Goal: Transaction & Acquisition: Book appointment/travel/reservation

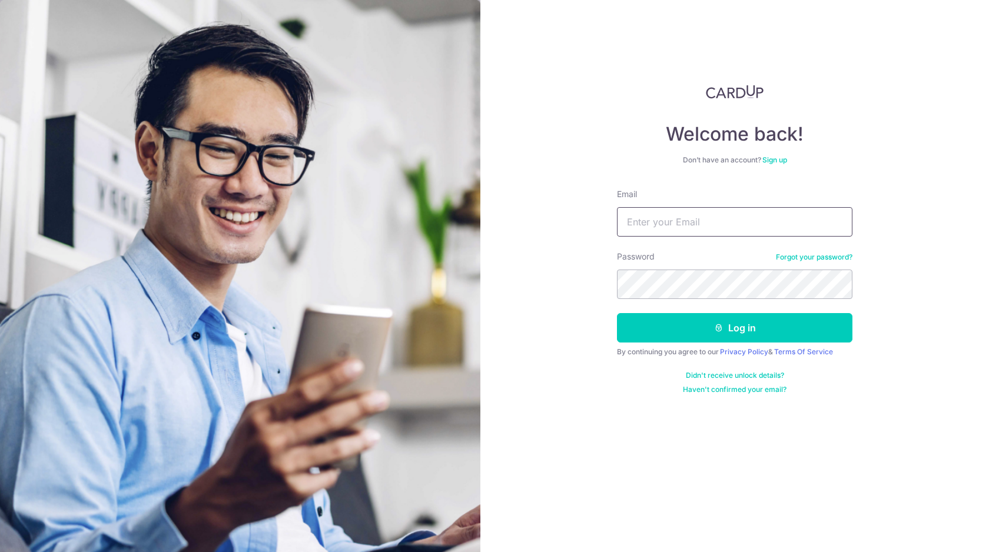
click at [690, 215] on input "Email" at bounding box center [734, 221] width 235 height 29
type input "nosforz@gmail.com"
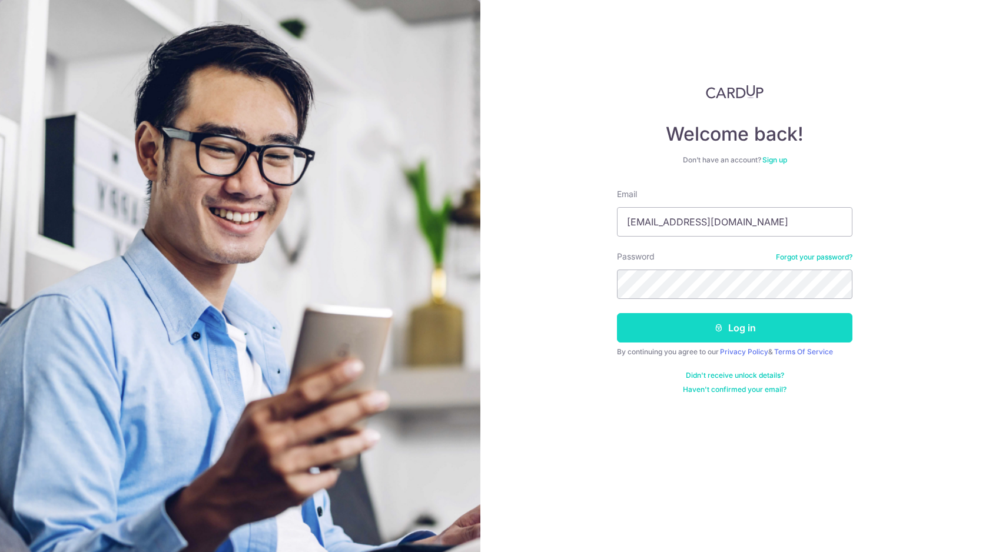
click at [677, 328] on button "Log in" at bounding box center [734, 327] width 235 height 29
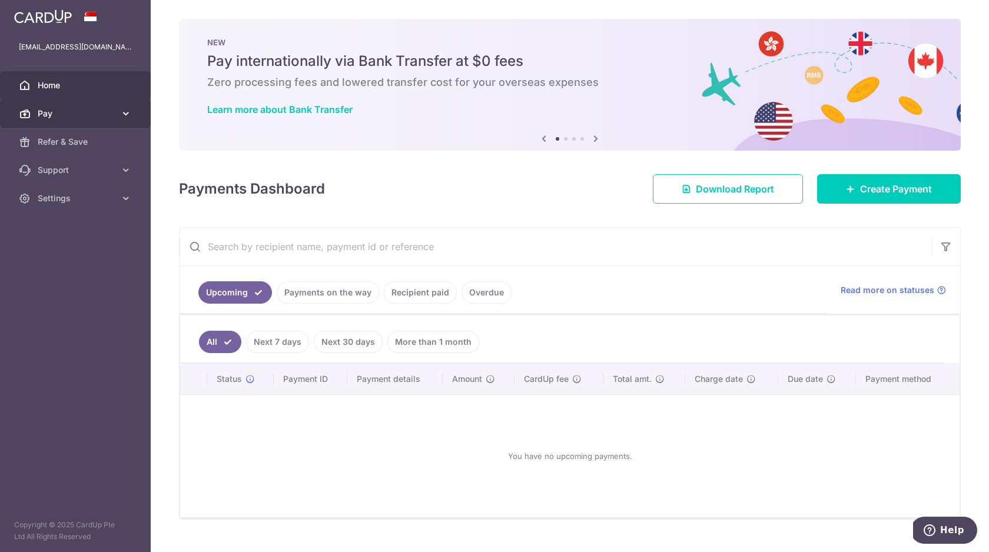
click at [76, 112] on span "Pay" at bounding box center [77, 114] width 78 height 12
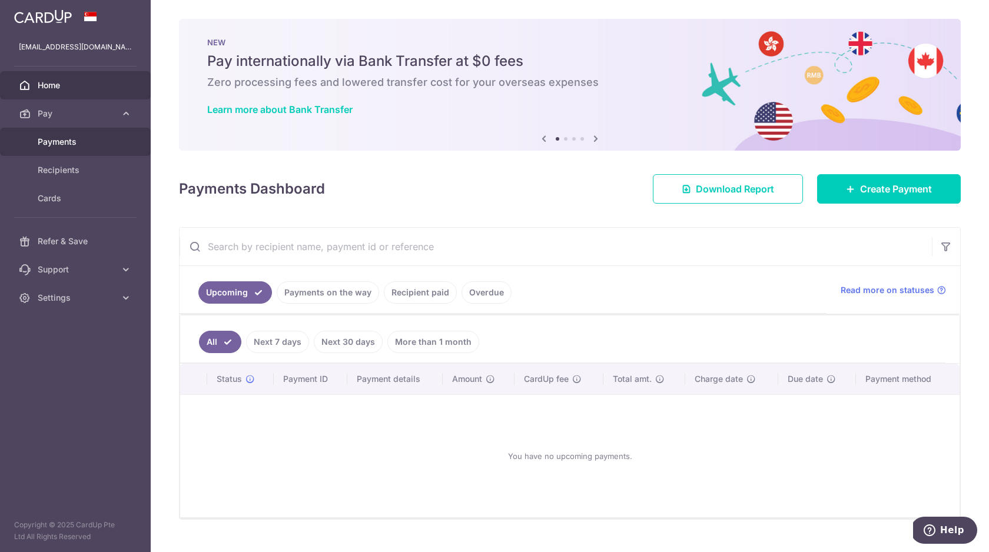
click at [75, 142] on span "Payments" at bounding box center [77, 142] width 78 height 12
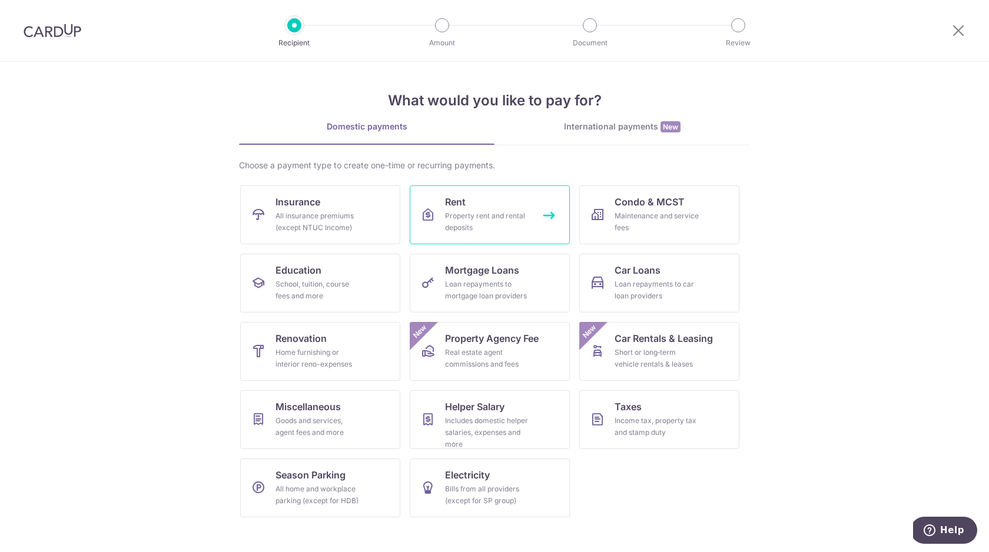
click at [483, 211] on div "Property rent and rental deposits" at bounding box center [487, 222] width 85 height 24
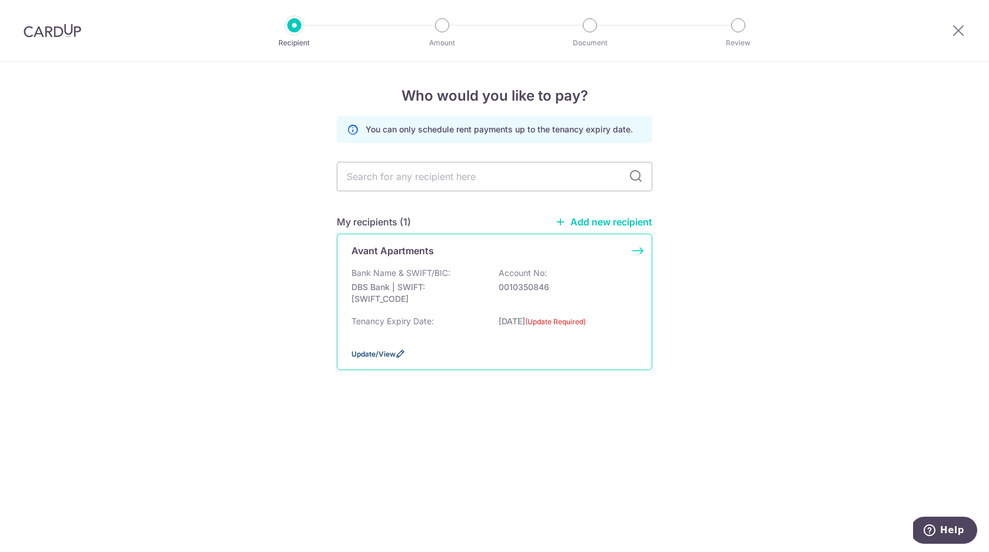
click at [387, 352] on span "Update/View" at bounding box center [373, 354] width 44 height 9
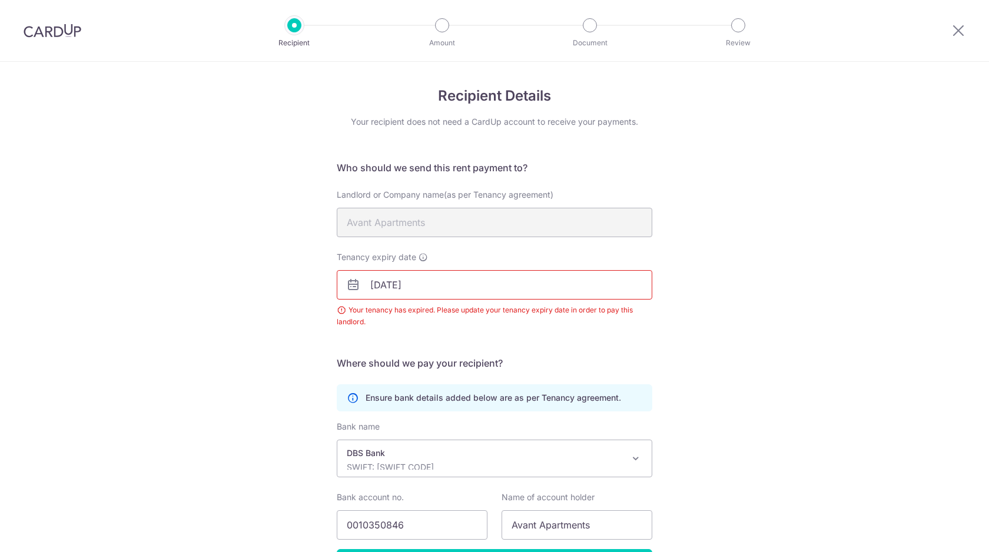
scroll to position [82, 0]
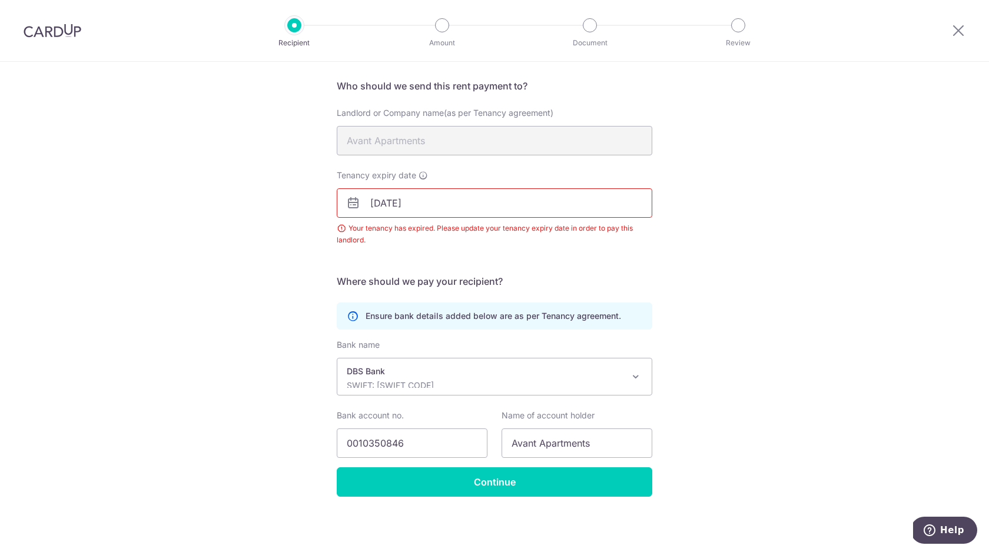
click at [593, 275] on h5 "Where should we pay your recipient?" at bounding box center [494, 281] width 315 height 14
click at [961, 29] on icon at bounding box center [958, 30] width 14 height 15
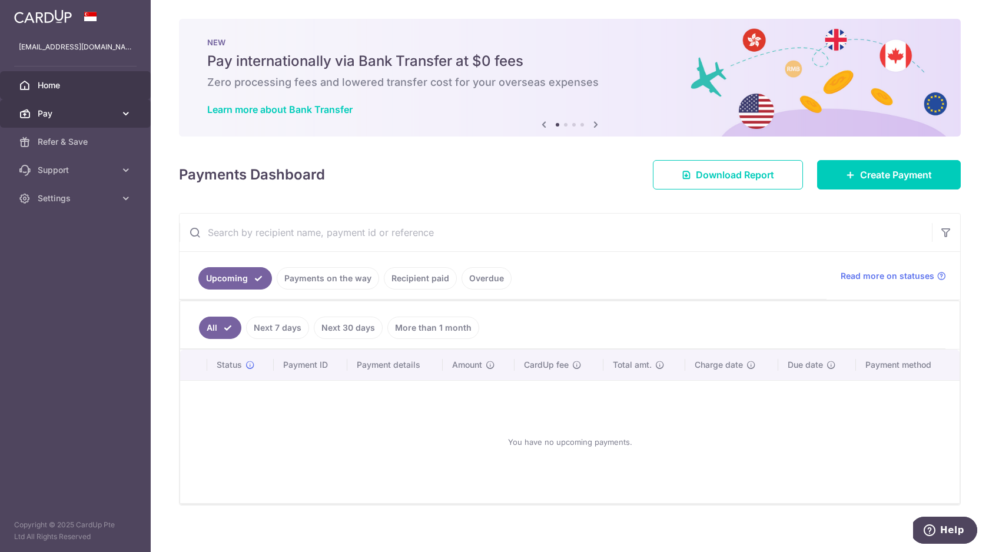
click at [59, 112] on span "Pay" at bounding box center [77, 114] width 78 height 12
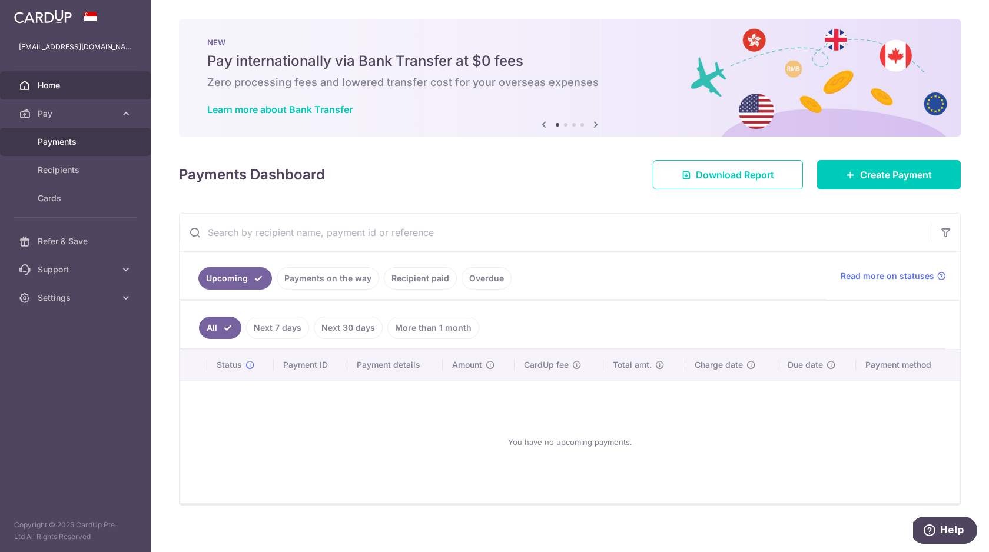
click at [70, 129] on link "Payments" at bounding box center [75, 142] width 151 height 28
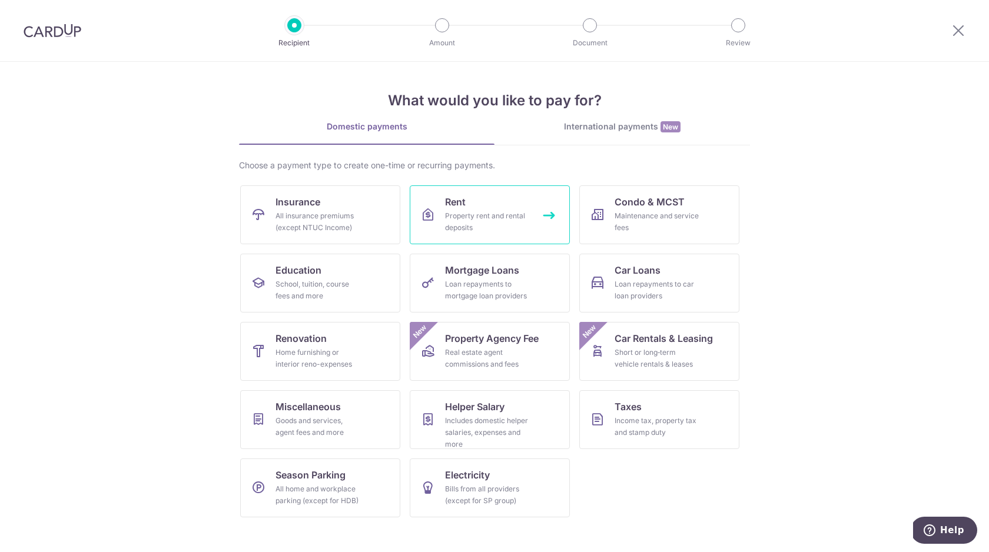
click at [501, 227] on div "Property rent and rental deposits" at bounding box center [487, 222] width 85 height 24
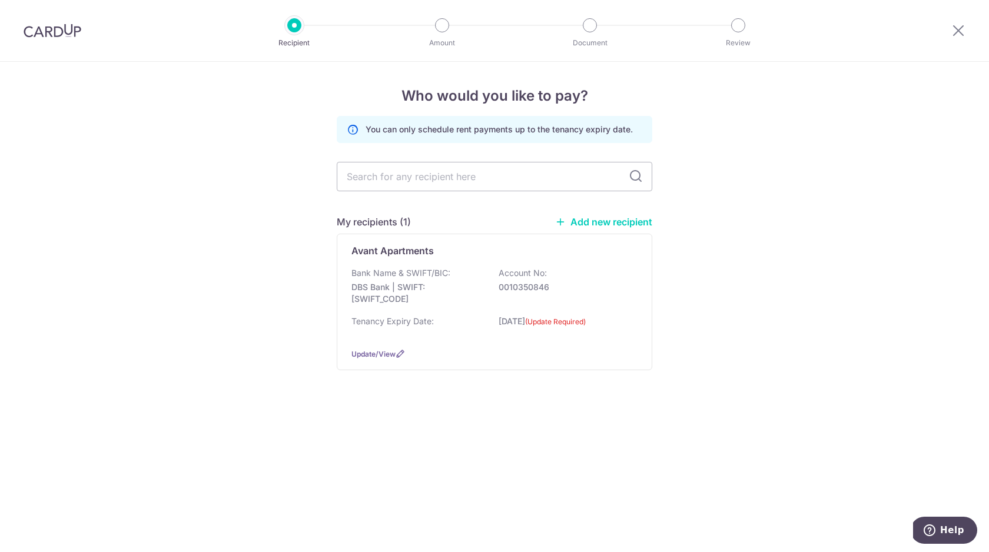
click at [610, 222] on link "Add new recipient" at bounding box center [603, 222] width 97 height 12
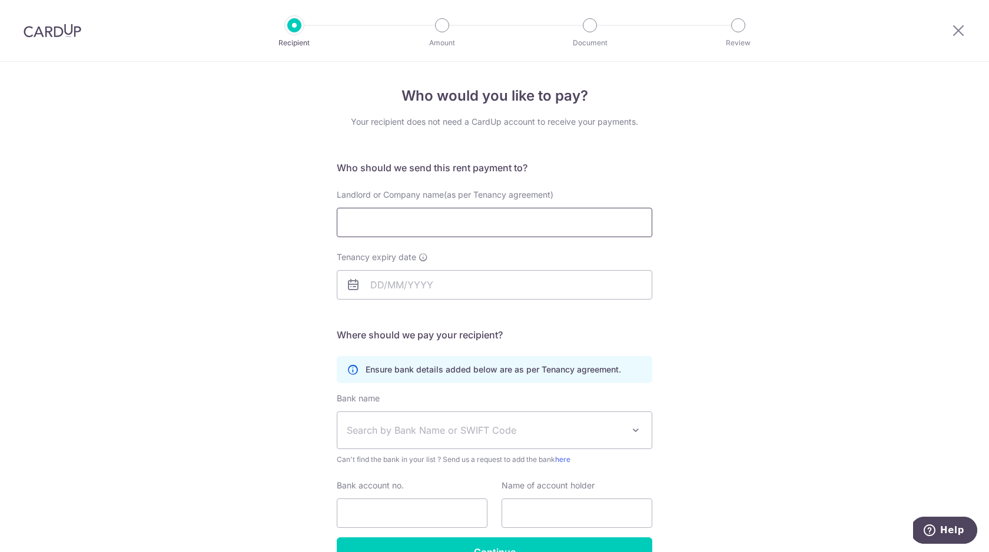
click at [426, 229] on input "Landlord or Company name(as per Tenancy agreement)" at bounding box center [494, 222] width 315 height 29
type input "Avant Apartments"
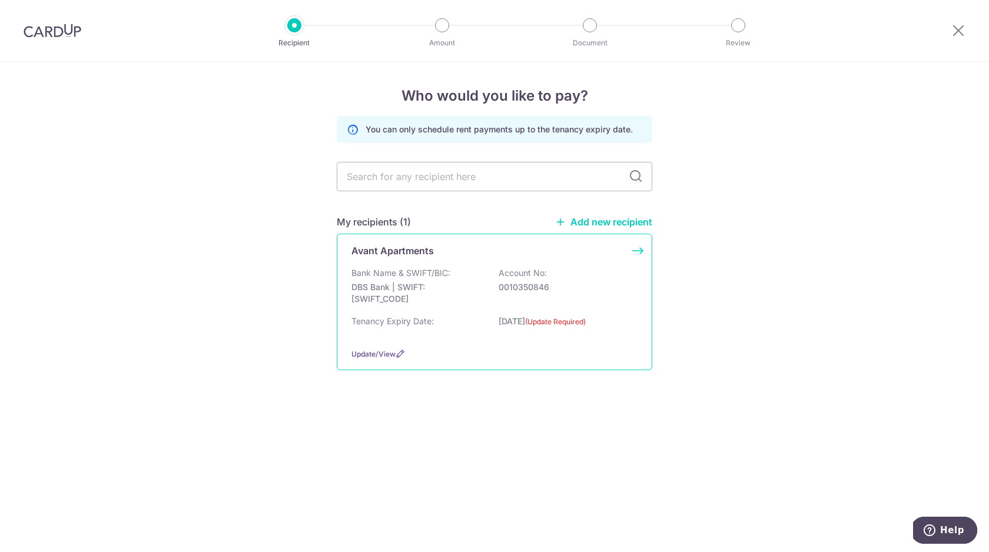
click at [541, 291] on p "0010350846" at bounding box center [564, 287] width 132 height 12
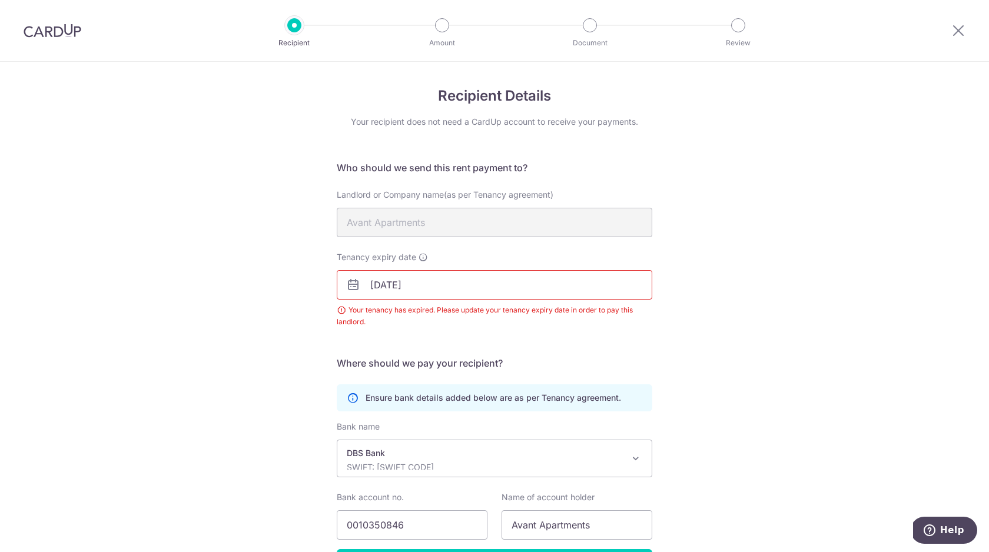
scroll to position [82, 0]
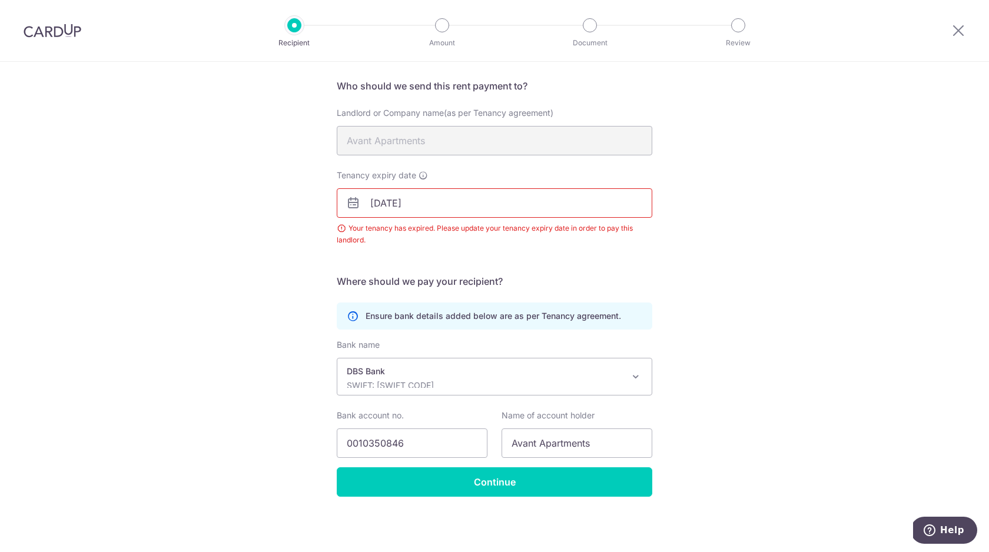
click at [462, 203] on input "30/06/2025" at bounding box center [494, 202] width 315 height 29
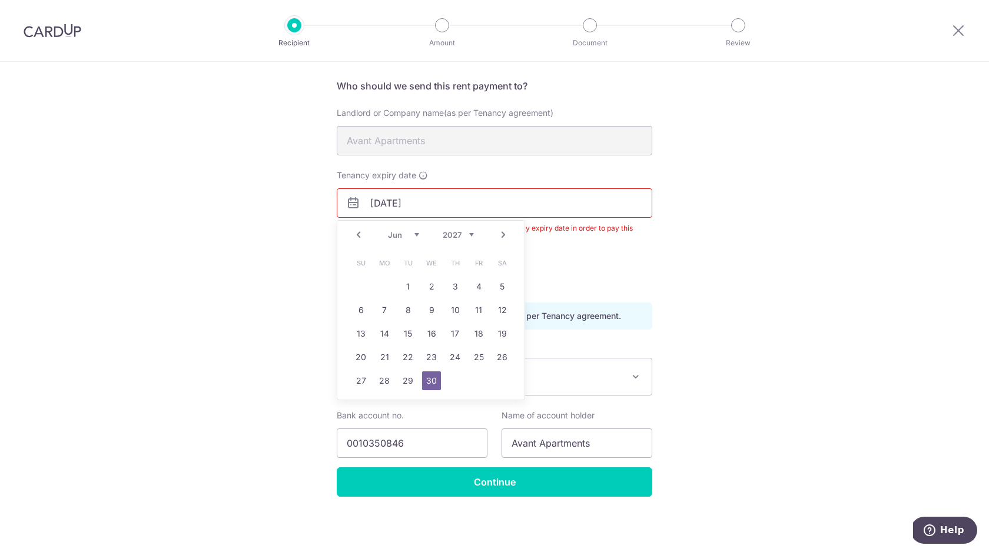
click at [388, 201] on input "30/06/2027" at bounding box center [494, 202] width 315 height 29
type input "30/06/2027"
click at [714, 288] on div "Recipient Details Your recipient does not need a CardUp account to receive your…" at bounding box center [494, 266] width 989 height 572
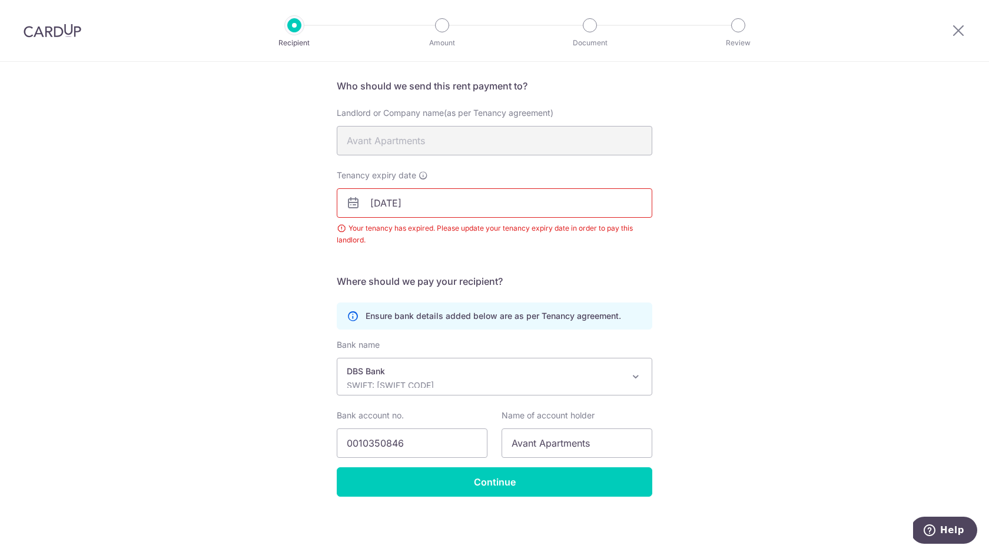
click at [495, 373] on p "DBS Bank" at bounding box center [485, 371] width 277 height 12
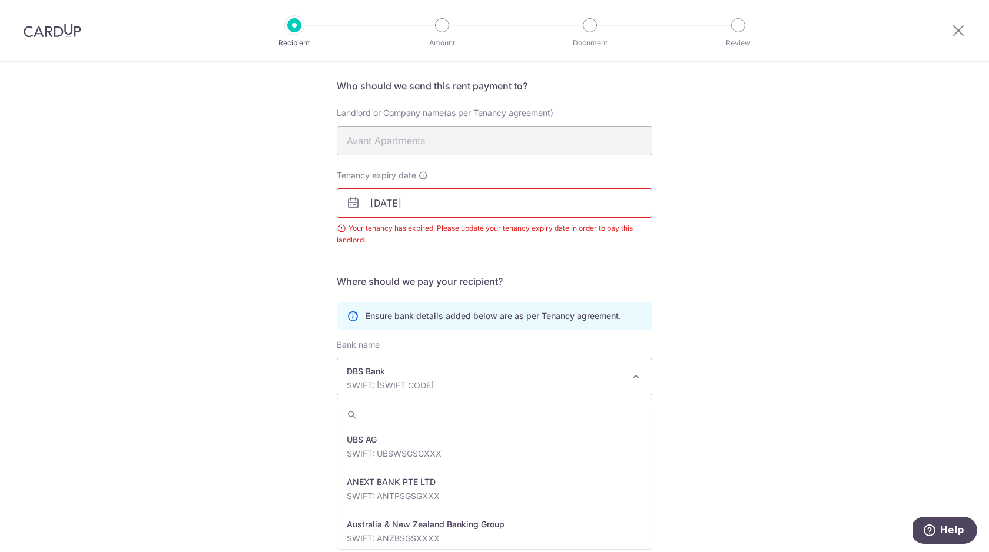
scroll to position [890, 0]
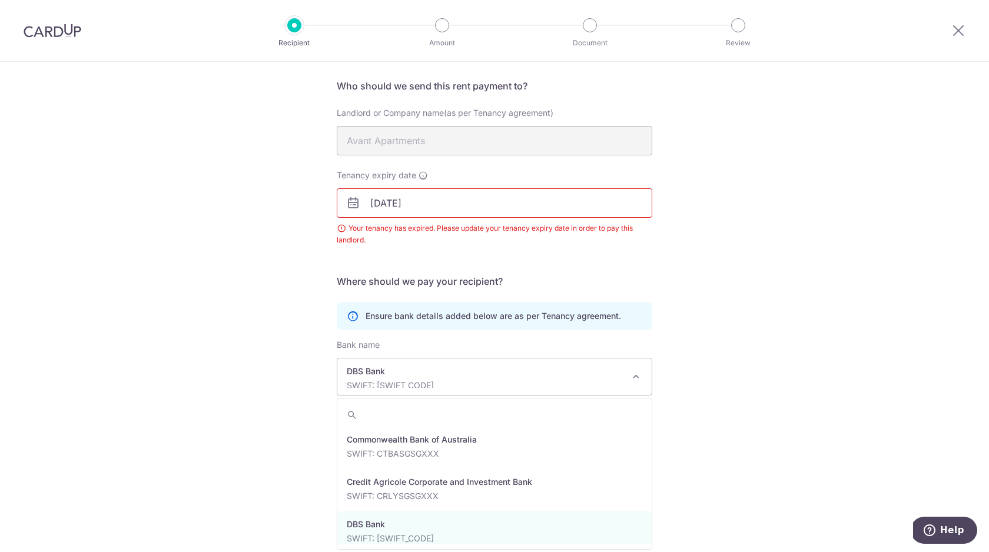
click at [740, 363] on div "Recipient Details Your recipient does not need a CardUp account to receive your…" at bounding box center [494, 266] width 989 height 572
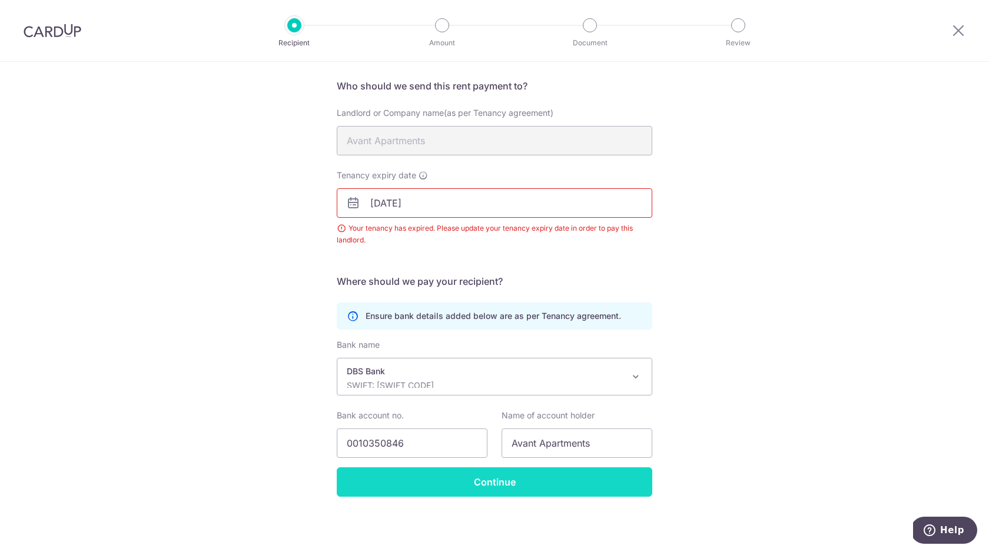
click at [558, 484] on input "Continue" at bounding box center [494, 481] width 315 height 29
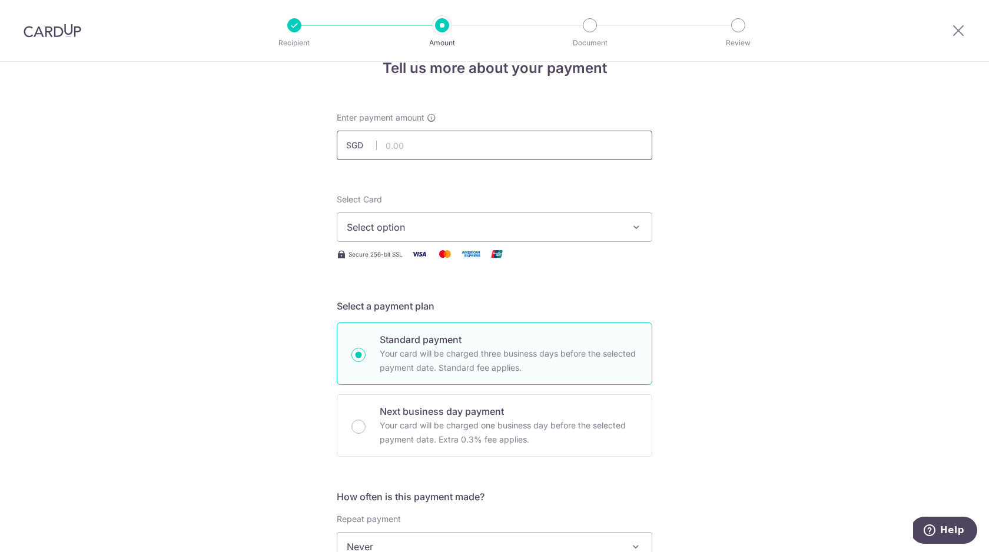
scroll to position [31, 0]
click at [441, 142] on input "text" at bounding box center [494, 142] width 315 height 29
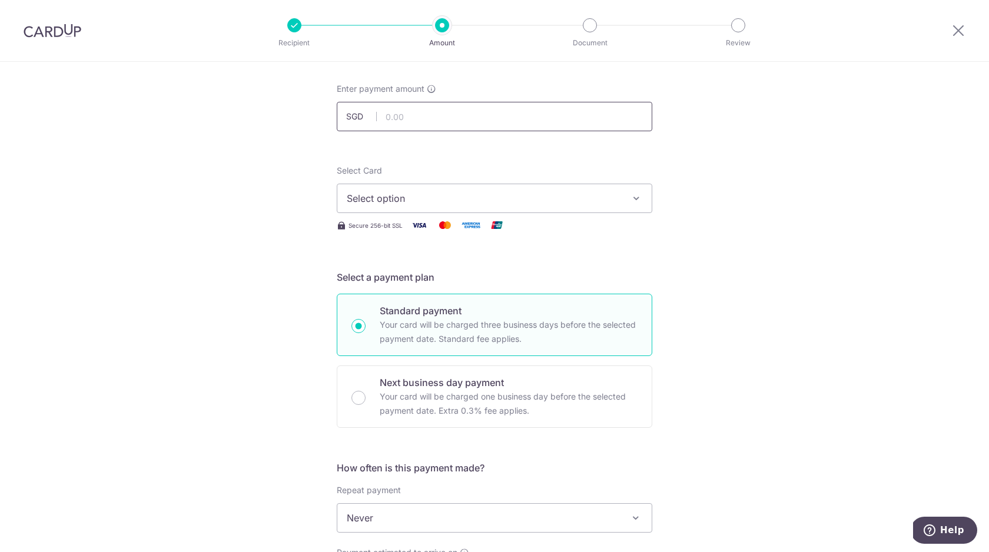
scroll to position [58, 0]
type input "7,300.00"
click at [484, 194] on span "Select option" at bounding box center [484, 197] width 274 height 14
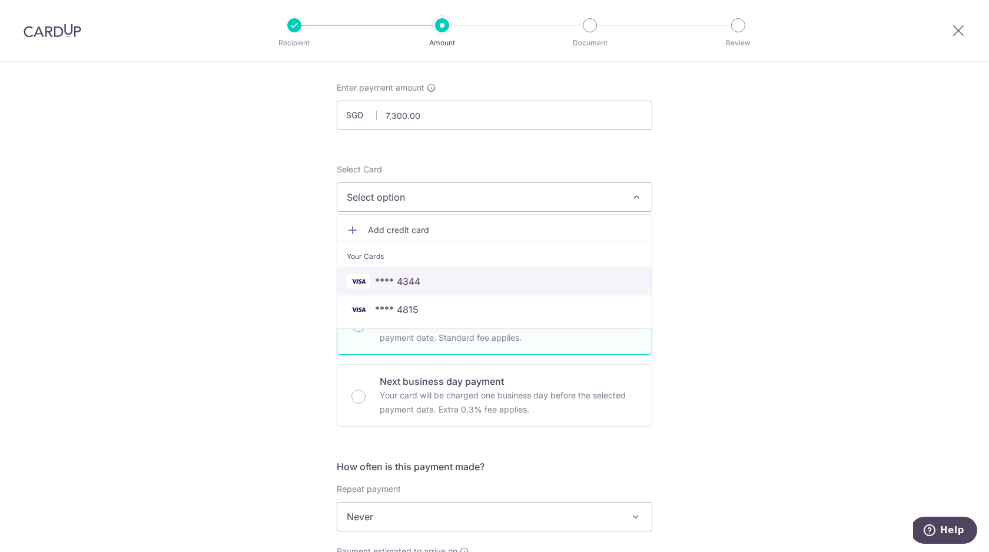
click at [471, 279] on span "**** 4344" at bounding box center [494, 281] width 295 height 14
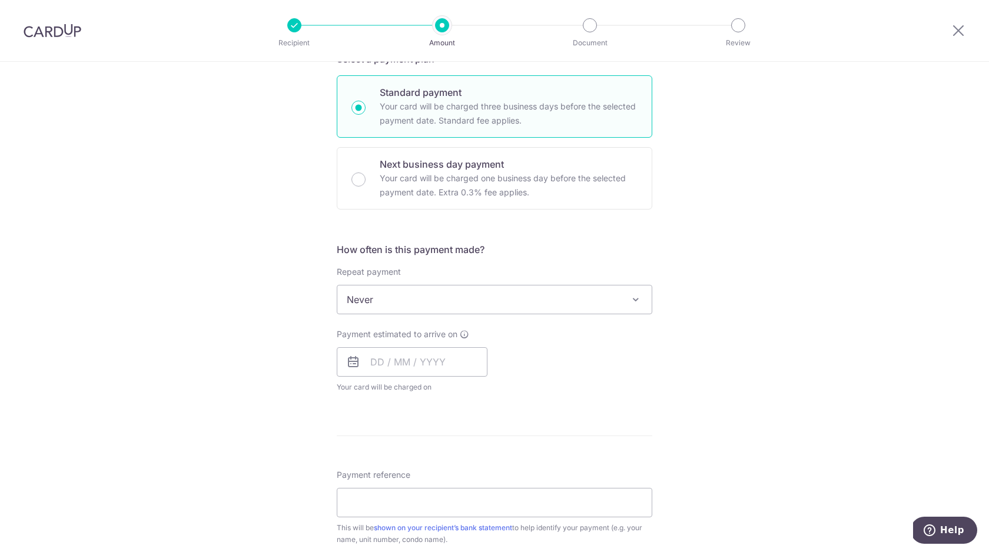
scroll to position [275, 0]
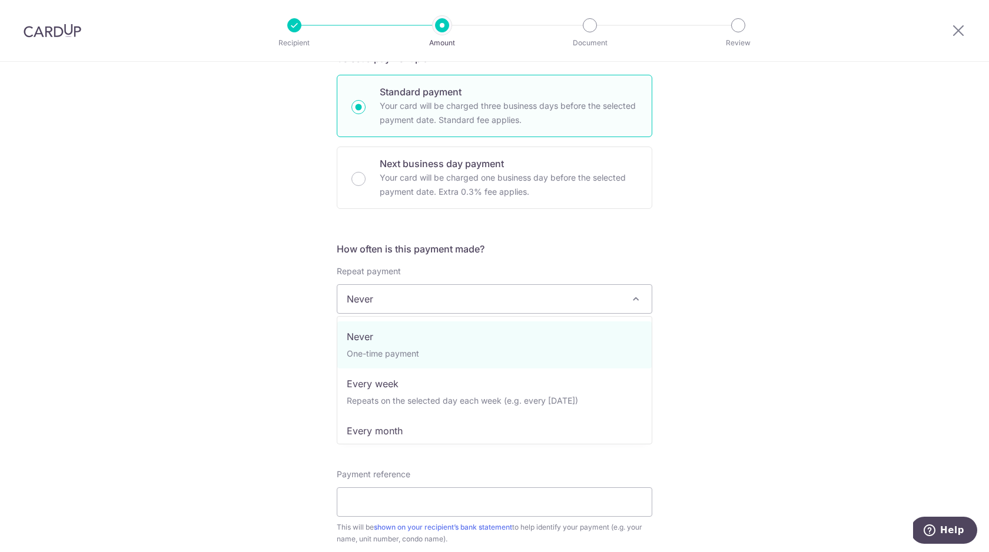
click at [385, 291] on span "Never" at bounding box center [494, 299] width 314 height 28
click at [527, 256] on div "How often is this payment made? Repeat payment Never Every week Every month Eve…" at bounding box center [494, 322] width 315 height 160
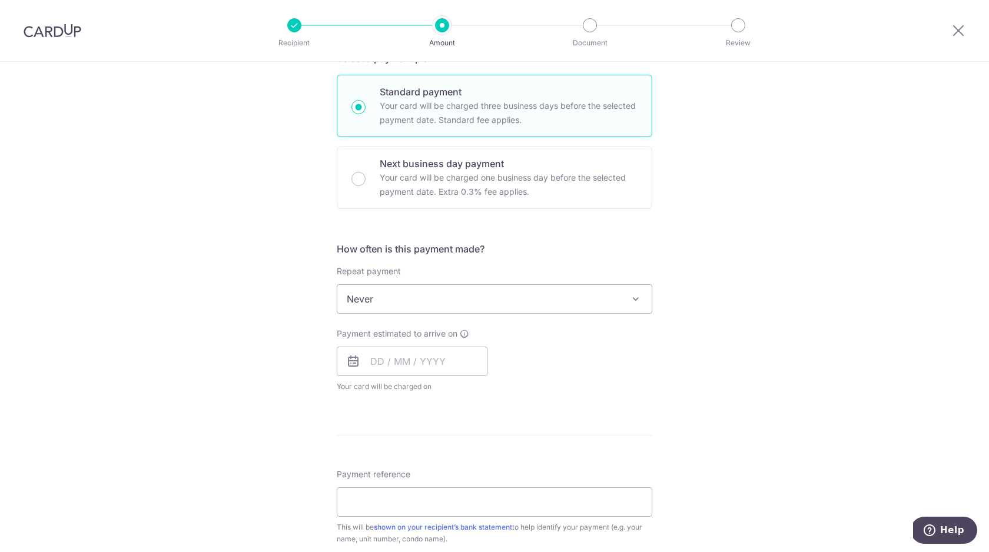
scroll to position [322, 0]
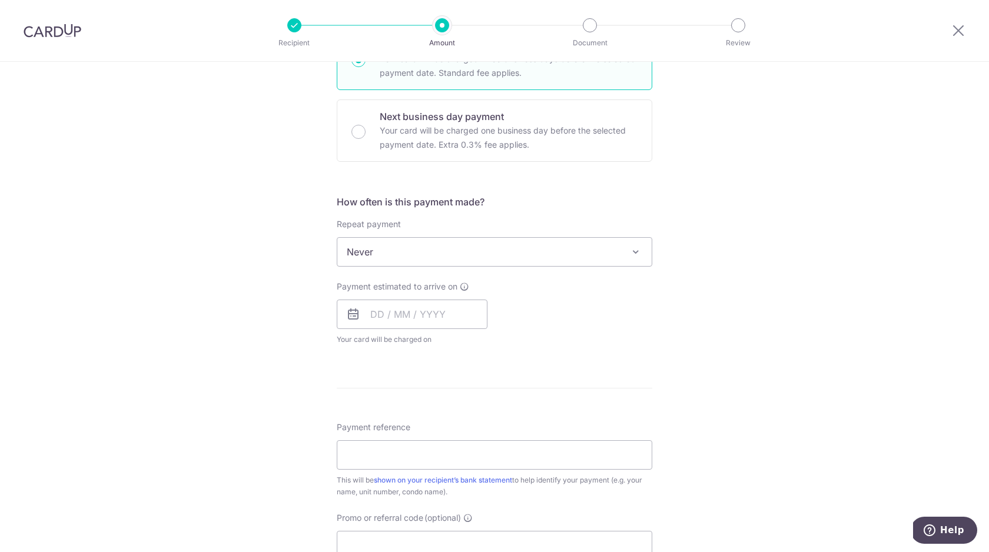
click at [438, 254] on span "Never" at bounding box center [494, 252] width 314 height 28
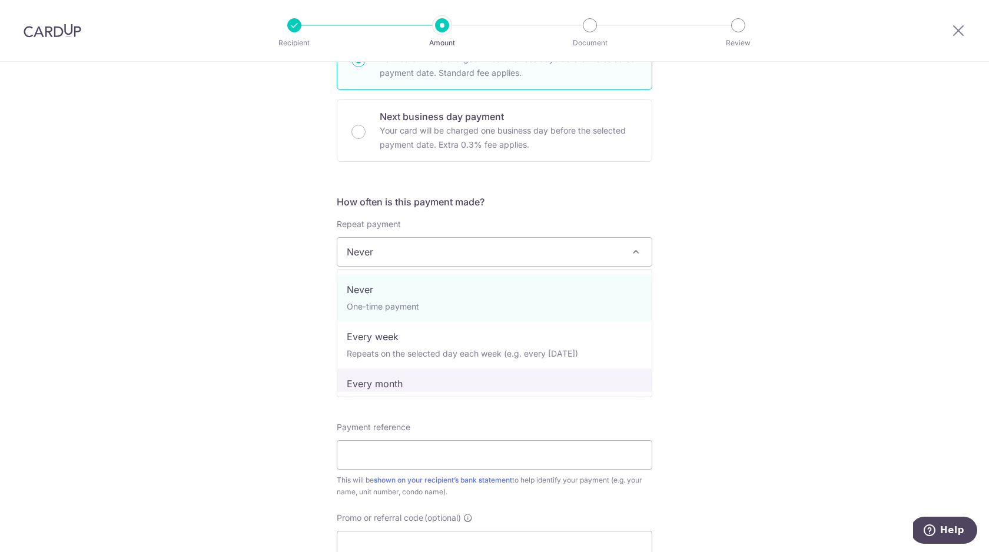
select select "3"
type input "30/06/2027"
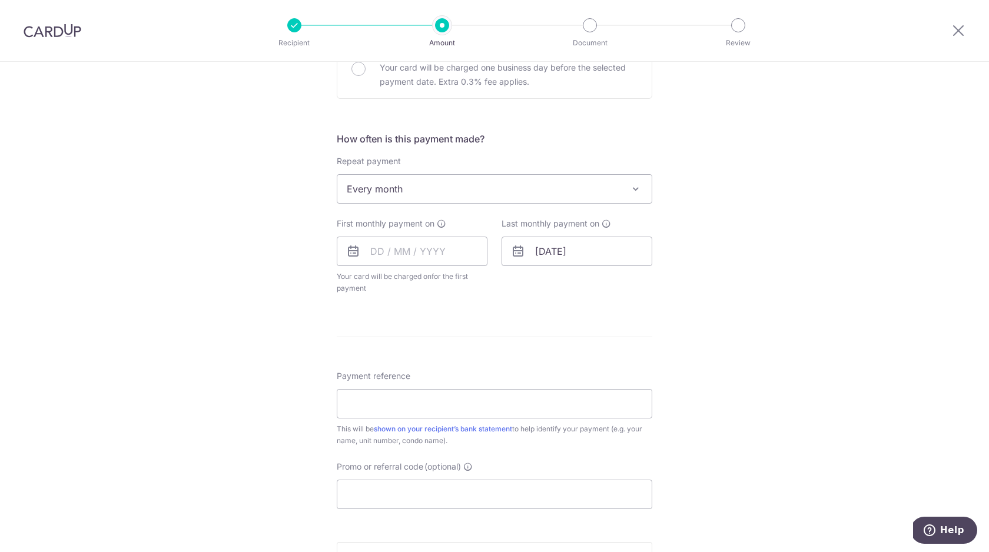
scroll to position [387, 0]
click at [405, 238] on input "text" at bounding box center [412, 249] width 151 height 29
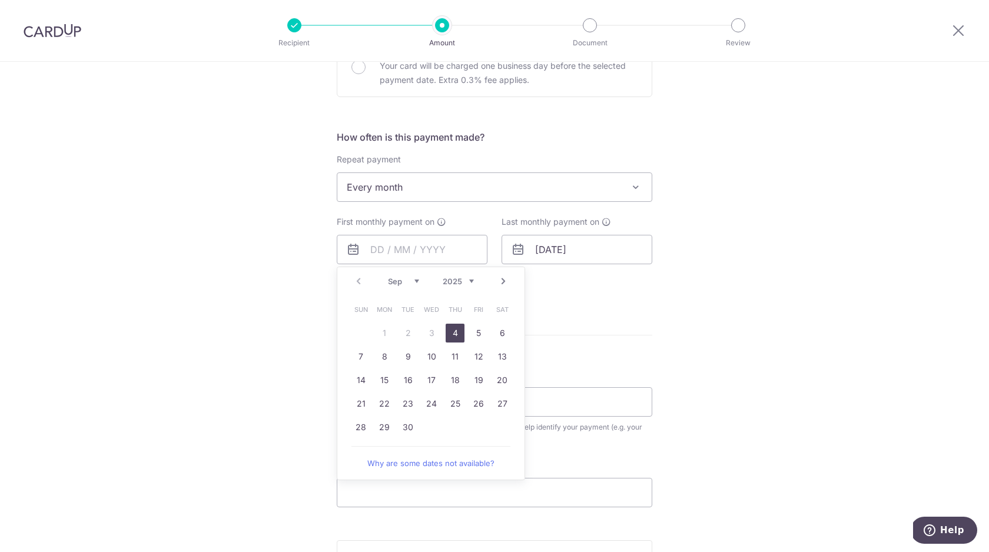
click at [456, 334] on link "4" at bounding box center [454, 333] width 19 height 19
type input "[DATE]"
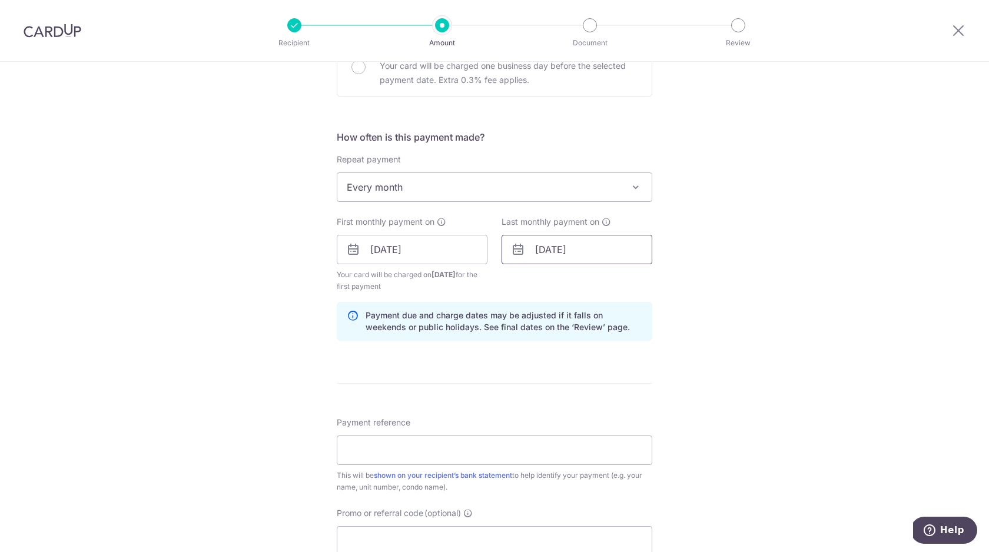
click at [561, 251] on input "30/06/2027" at bounding box center [576, 249] width 151 height 29
click at [553, 249] on input "30/06/2027" at bounding box center [576, 249] width 151 height 29
click at [598, 248] on input "30/06/2027" at bounding box center [576, 249] width 151 height 29
click at [713, 238] on div "Tell us more about your payment Enter payment amount SGD 7,300.00 7300.00 Selec…" at bounding box center [494, 237] width 989 height 1124
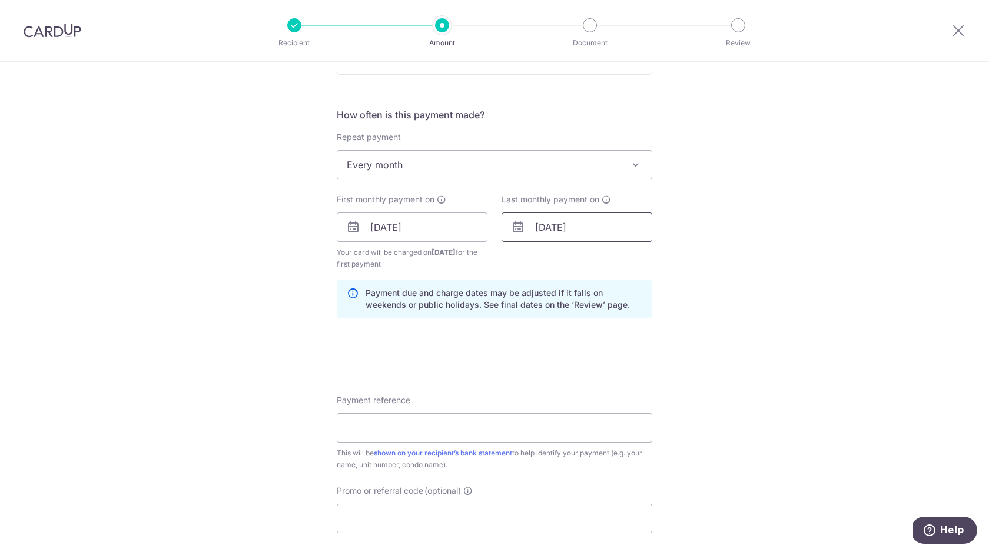
scroll to position [350, 0]
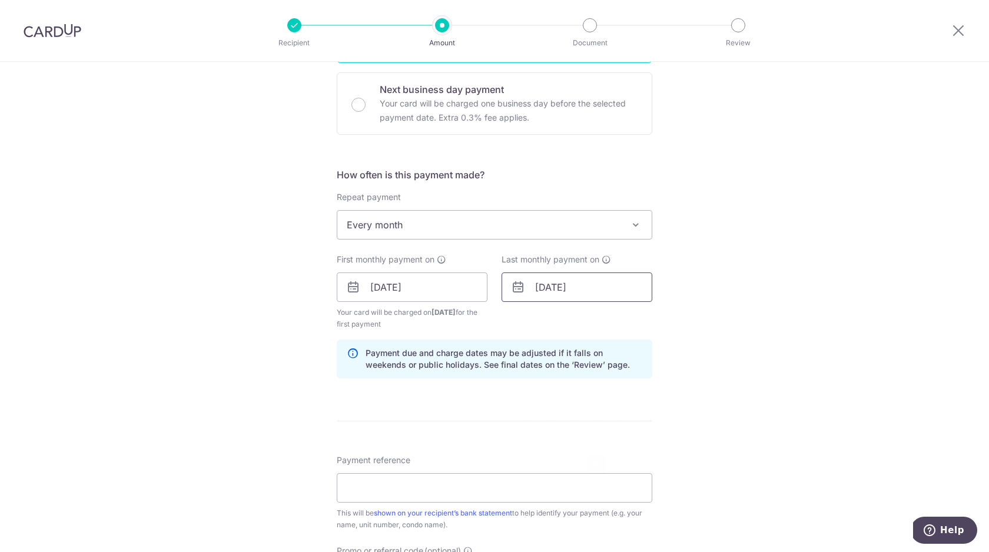
click at [555, 290] on input "30/06/2027" at bounding box center [576, 286] width 151 height 29
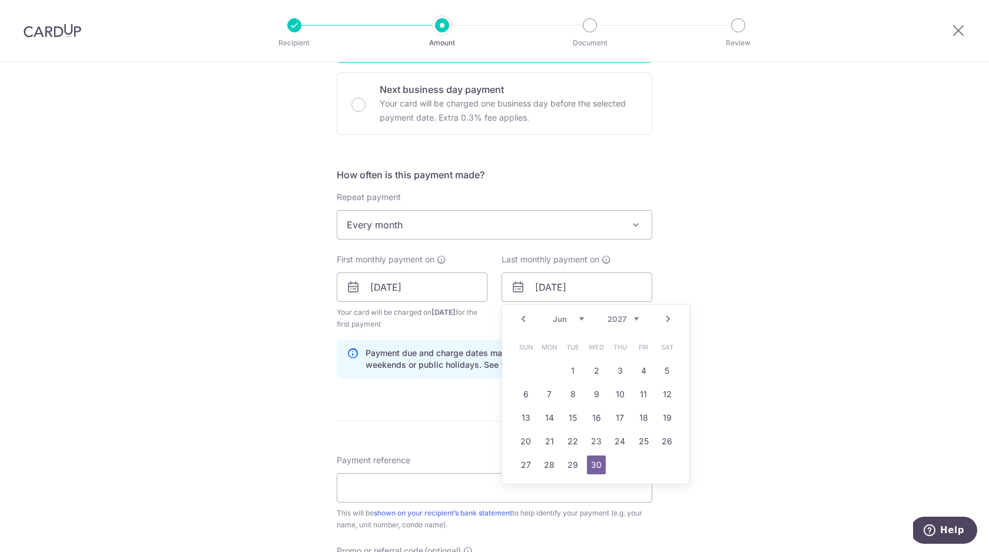
click at [523, 317] on link "Prev" at bounding box center [523, 319] width 14 height 14
click at [547, 486] on link "31" at bounding box center [549, 488] width 19 height 19
type input "31/05/2027"
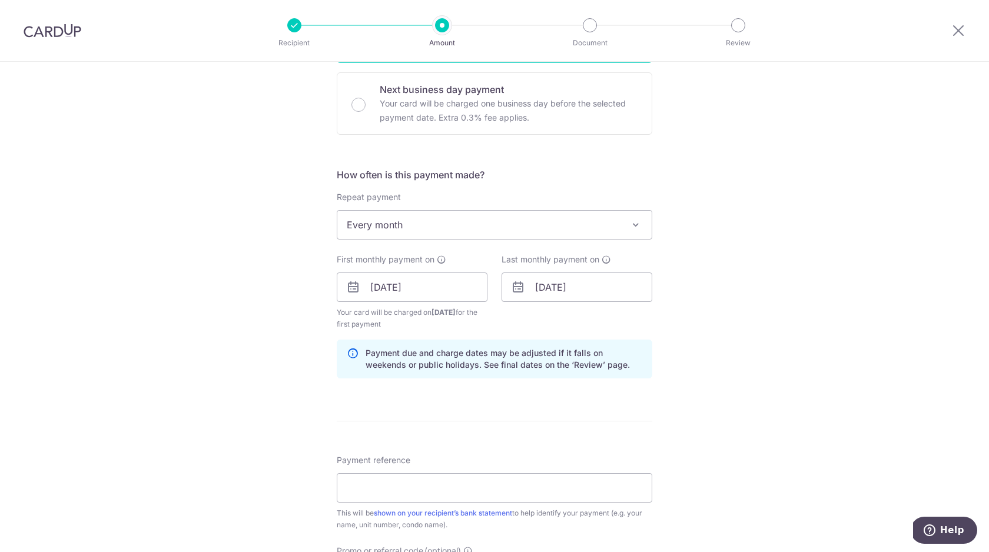
click at [758, 255] on div "Tell us more about your payment Enter payment amount SGD 7,300.00 7300.00 Selec…" at bounding box center [494, 274] width 989 height 1124
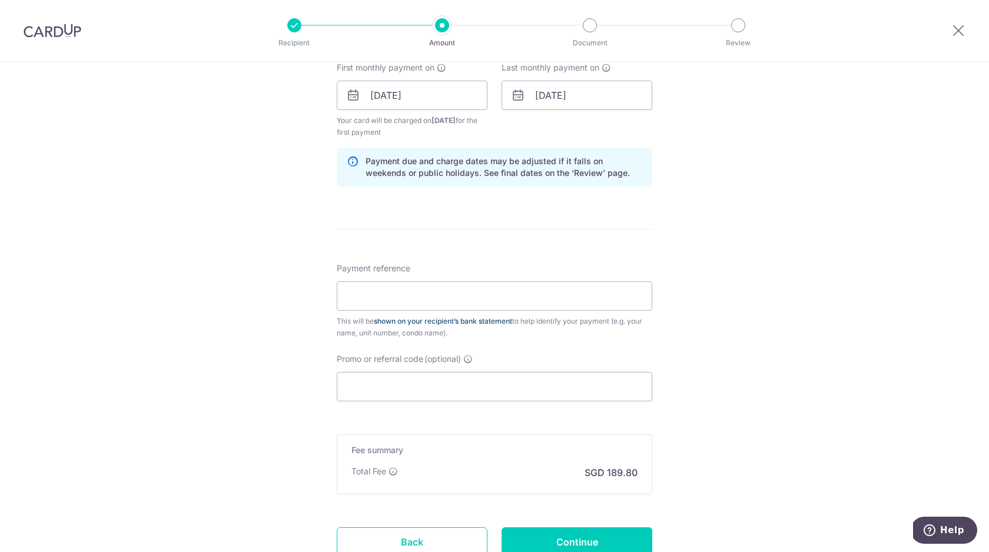
scroll to position [542, 0]
click at [441, 287] on input "Payment reference" at bounding box center [494, 295] width 315 height 29
type input "Z"
type input "Caitanya RW 22-04"
click at [287, 362] on div "Tell us more about your payment Enter payment amount SGD 7,300.00 7300.00 Selec…" at bounding box center [494, 82] width 989 height 1124
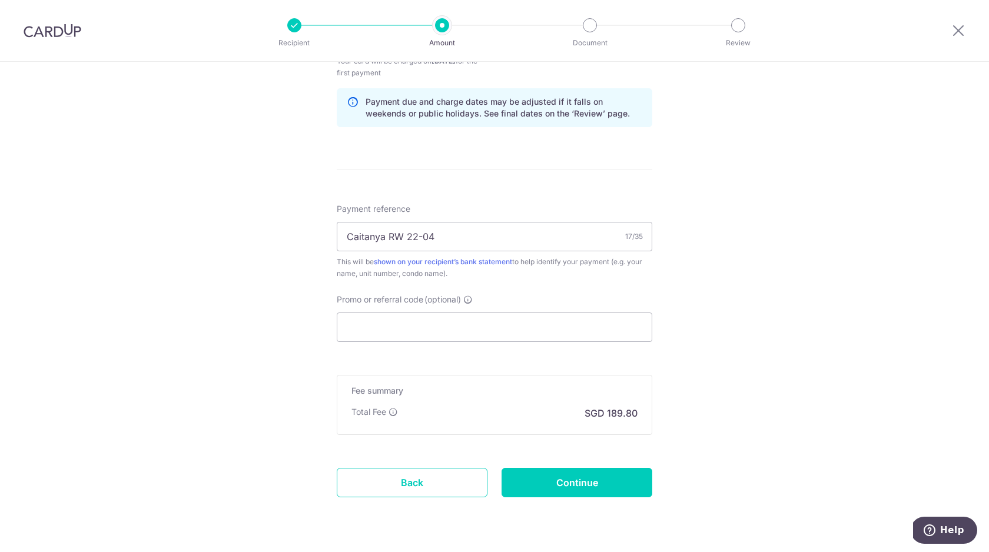
scroll to position [613, 0]
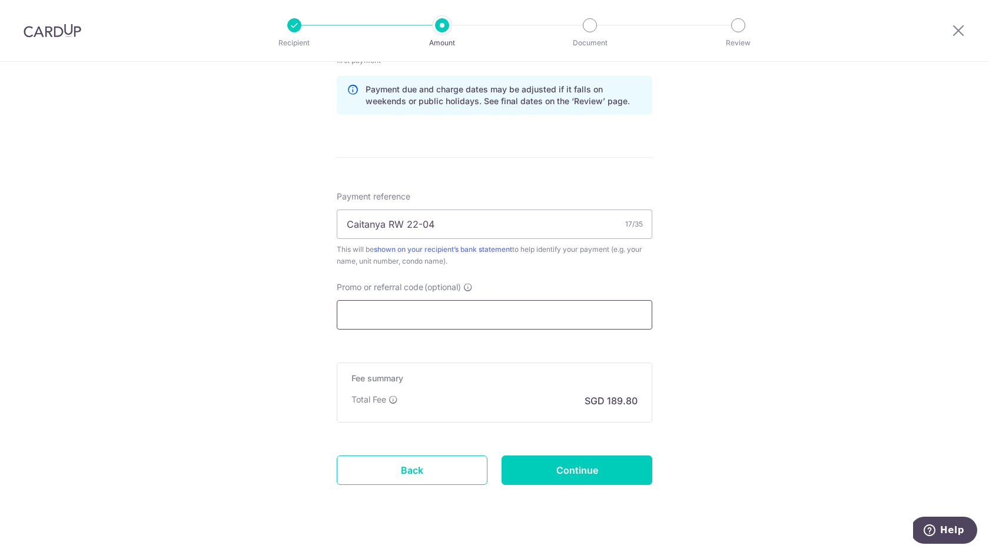
click at [435, 314] on input "Promo or referral code (optional)" at bounding box center [494, 314] width 315 height 29
type input "A"
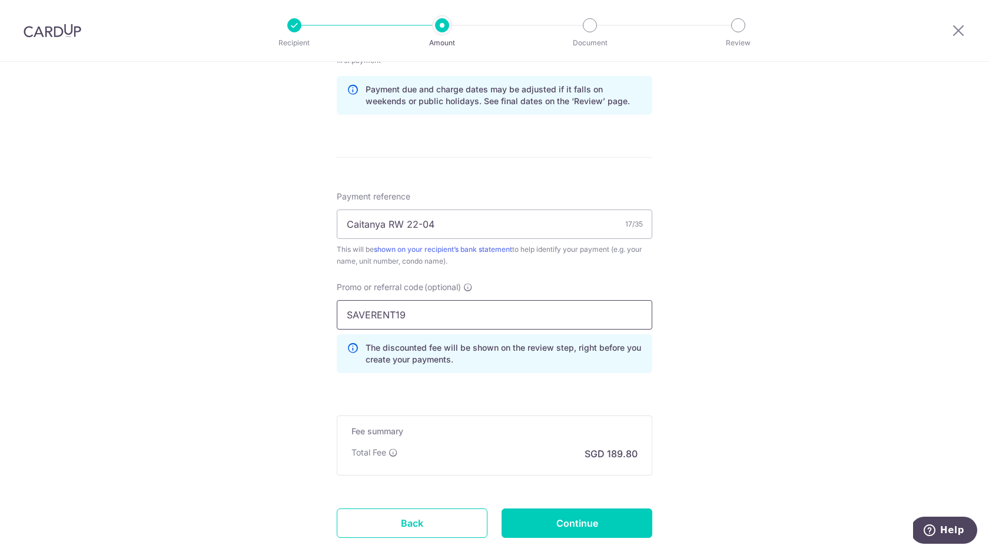
type input "SAVERENT19"
click at [784, 302] on div "Tell us more about your payment Enter payment amount SGD 7,300.00 7300.00 Selec…" at bounding box center [494, 37] width 989 height 1177
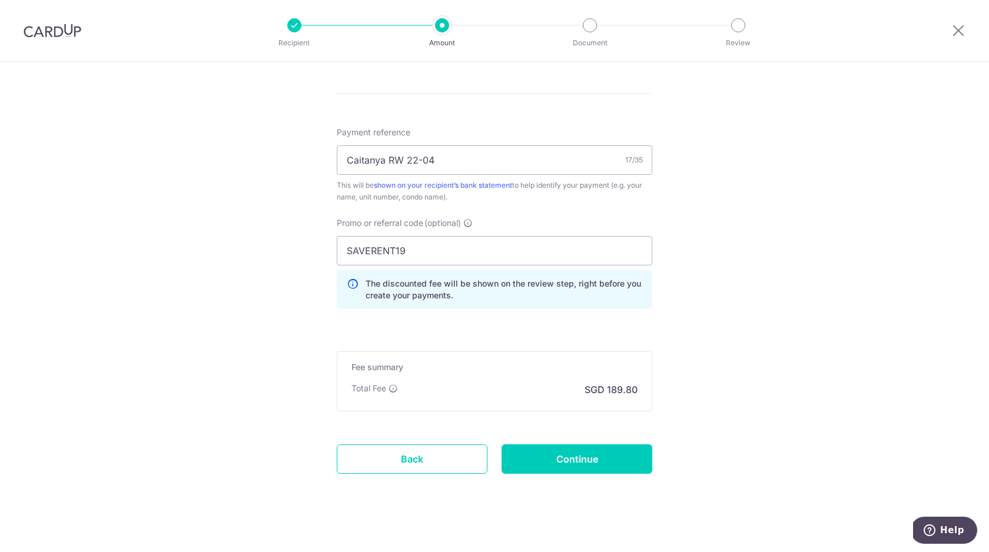
scroll to position [687, 0]
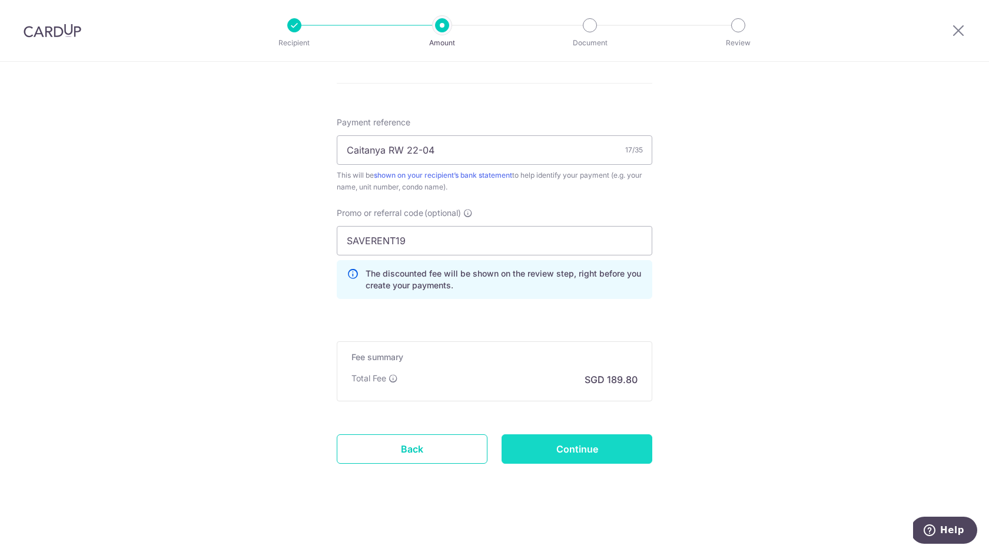
click at [585, 451] on input "Continue" at bounding box center [576, 448] width 151 height 29
type input "Create Schedule"
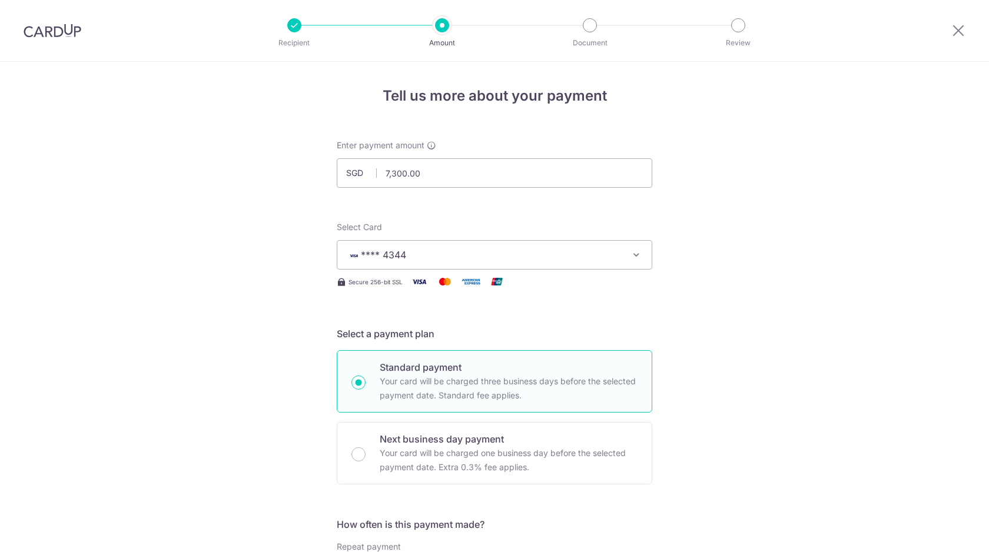
scroll to position [644, 0]
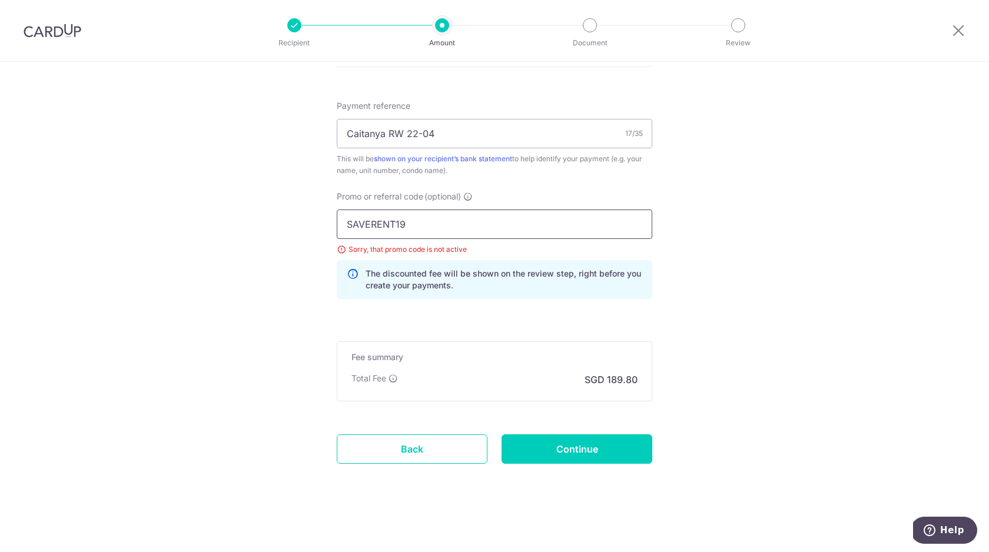
click at [452, 232] on input "SAVERENT19" at bounding box center [494, 223] width 315 height 29
click at [404, 211] on input "SAVERENT19" at bounding box center [494, 223] width 315 height 29
drag, startPoint x: 426, startPoint y: 218, endPoint x: 277, endPoint y: 218, distance: 148.9
click at [443, 228] on input "SAVERENT19" at bounding box center [494, 223] width 315 height 29
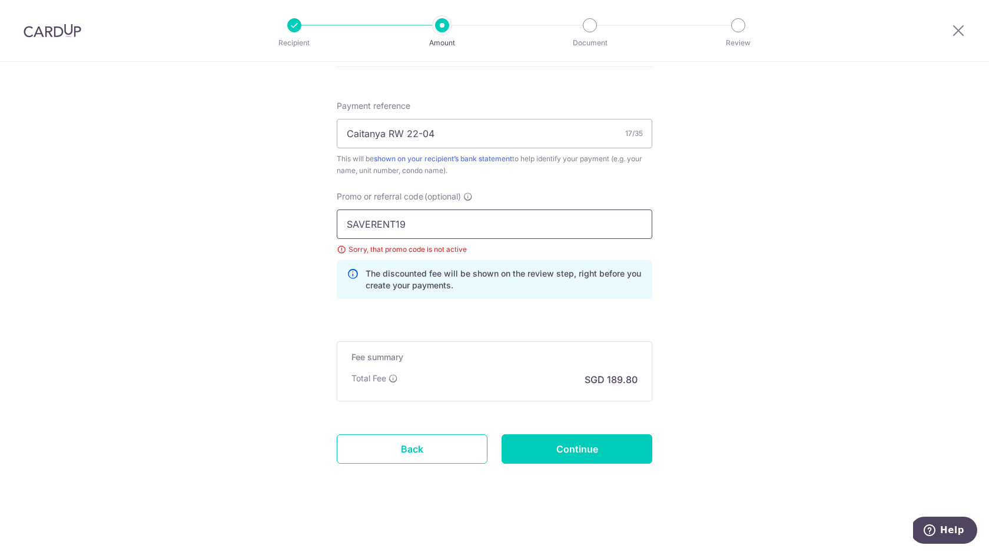
click at [443, 228] on input "SAVERENT19" at bounding box center [494, 223] width 315 height 29
paste input "3HOME25R"
type input "3HOME25R"
click at [559, 445] on input "Continue" at bounding box center [576, 448] width 151 height 29
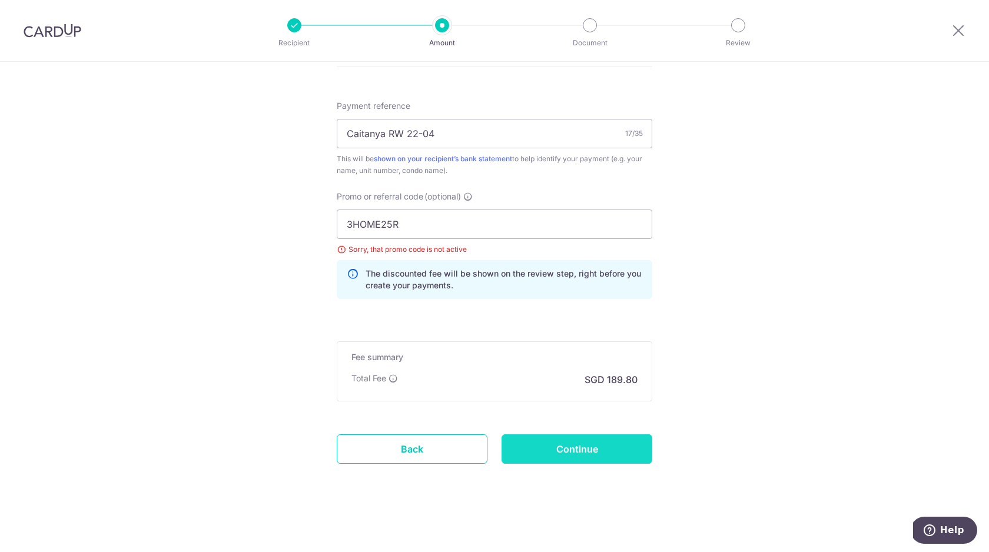
type input "Update Schedule"
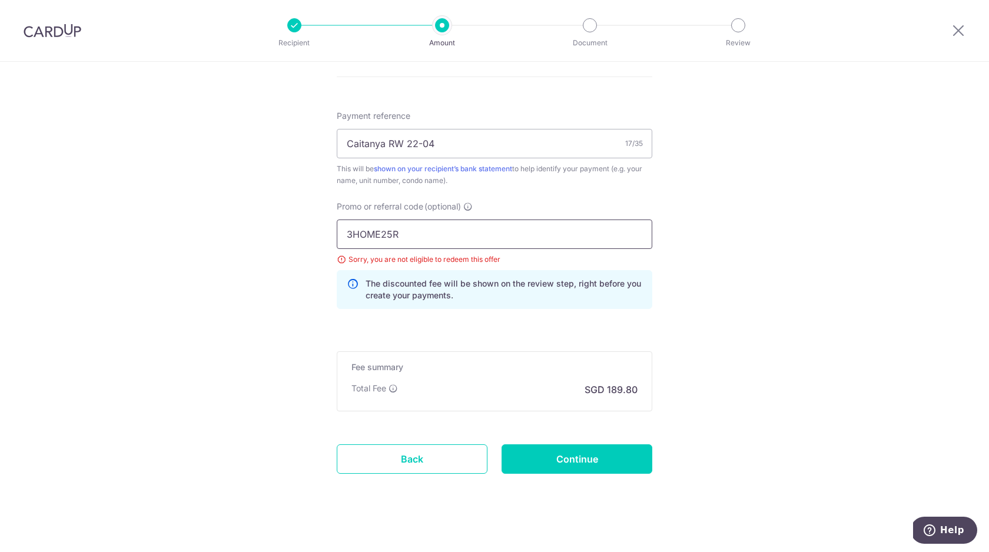
scroll to position [633, 0]
click at [482, 237] on input "3HOME25R" at bounding box center [494, 235] width 315 height 29
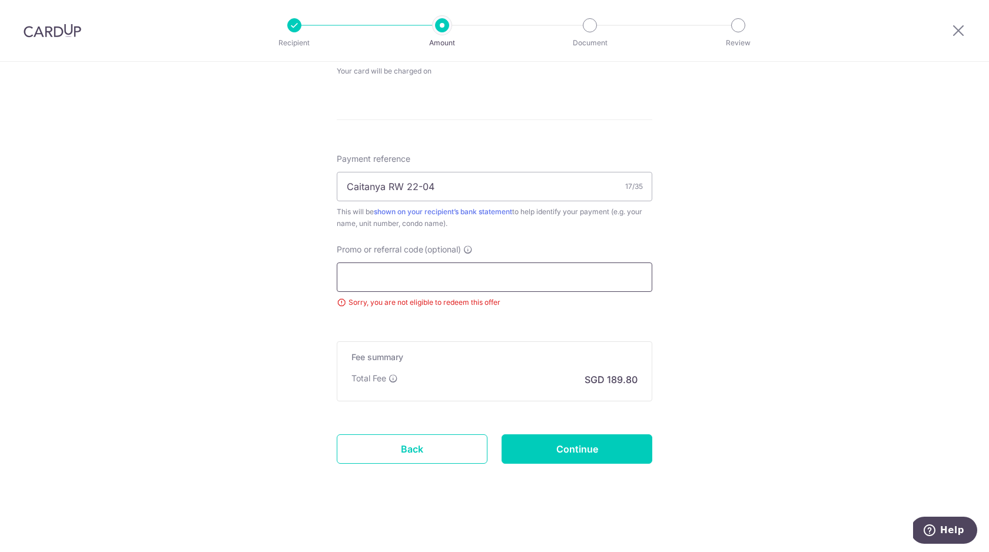
scroll to position [591, 0]
click at [771, 300] on div "Tell us more about your payment Enter payment amount SGD 7,300.00 7300.00 Selec…" at bounding box center [494, 11] width 989 height 1081
click at [584, 459] on input "Continue" at bounding box center [576, 448] width 151 height 29
type input "Update Schedule"
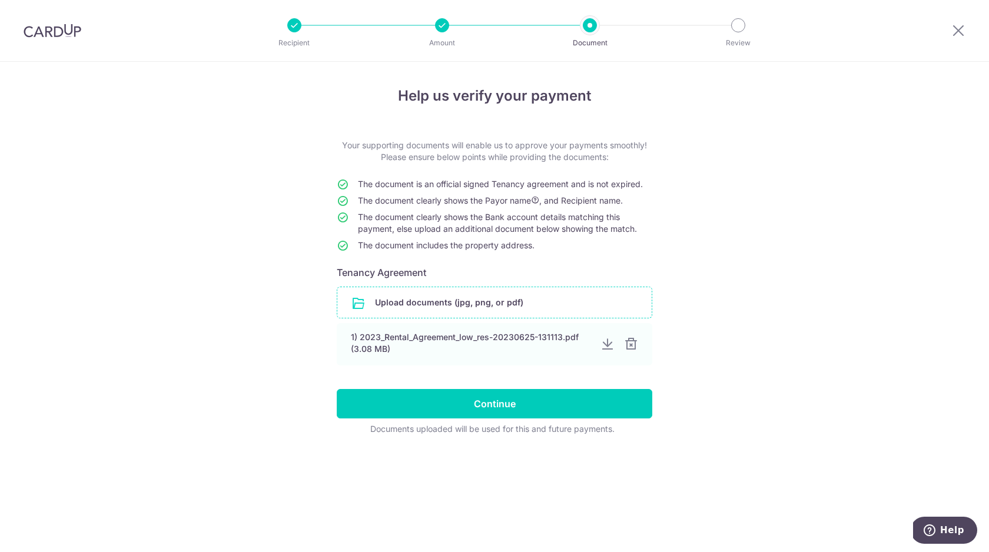
click at [493, 301] on input "file" at bounding box center [494, 302] width 314 height 31
drag, startPoint x: 379, startPoint y: 187, endPoint x: 569, endPoint y: 188, distance: 190.1
click at [569, 188] on span "The document is an official signed Tenancy agreement and is not expired." at bounding box center [500, 184] width 285 height 10
drag, startPoint x: 408, startPoint y: 192, endPoint x: 518, endPoint y: 192, distance: 110.0
click at [518, 192] on td "The document is an official signed Tenancy agreement and is not expired." at bounding box center [505, 186] width 294 height 16
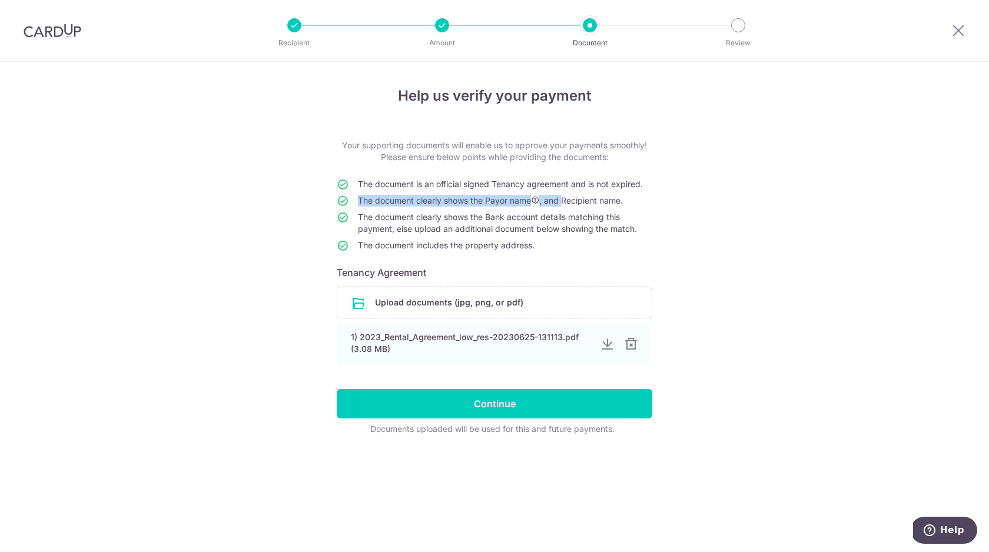
drag, startPoint x: 415, startPoint y: 194, endPoint x: 566, endPoint y: 198, distance: 151.3
click at [566, 198] on tbody "The document is an official signed Tenancy agreement and is not expired. The do…" at bounding box center [494, 217] width 315 height 78
click at [590, 196] on span "The document clearly shows the Payor name , and Recipient name." at bounding box center [490, 200] width 265 height 10
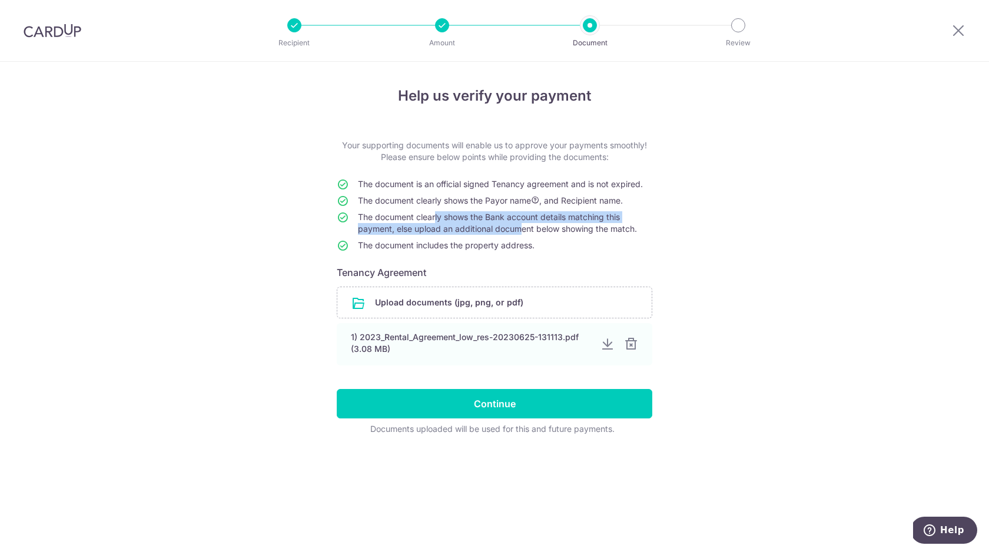
drag, startPoint x: 432, startPoint y: 217, endPoint x: 517, endPoint y: 223, distance: 84.3
click at [517, 223] on td "The document clearly shows the Bank account details matching this payment, else…" at bounding box center [505, 225] width 294 height 28
click at [473, 306] on input "file" at bounding box center [494, 302] width 314 height 31
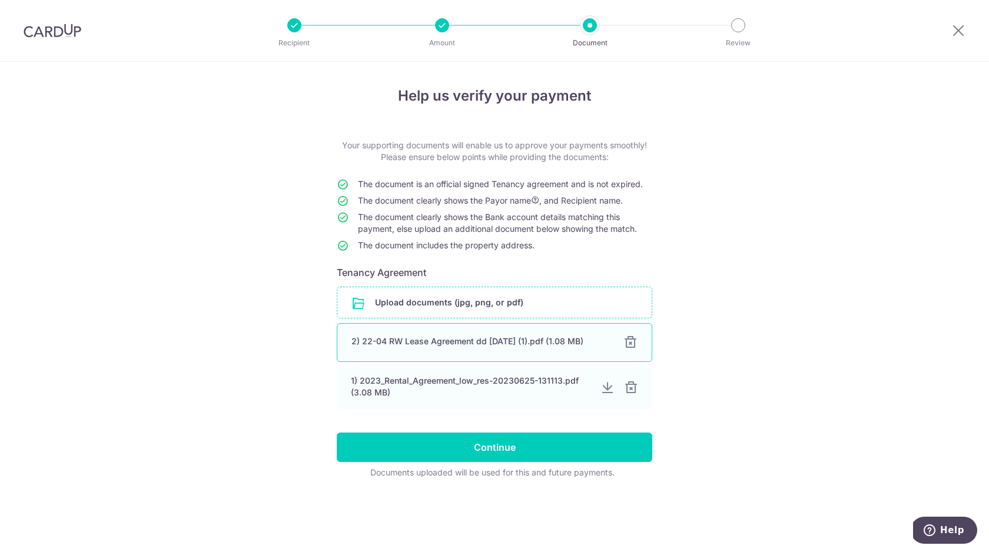
click at [628, 340] on div at bounding box center [630, 342] width 14 height 14
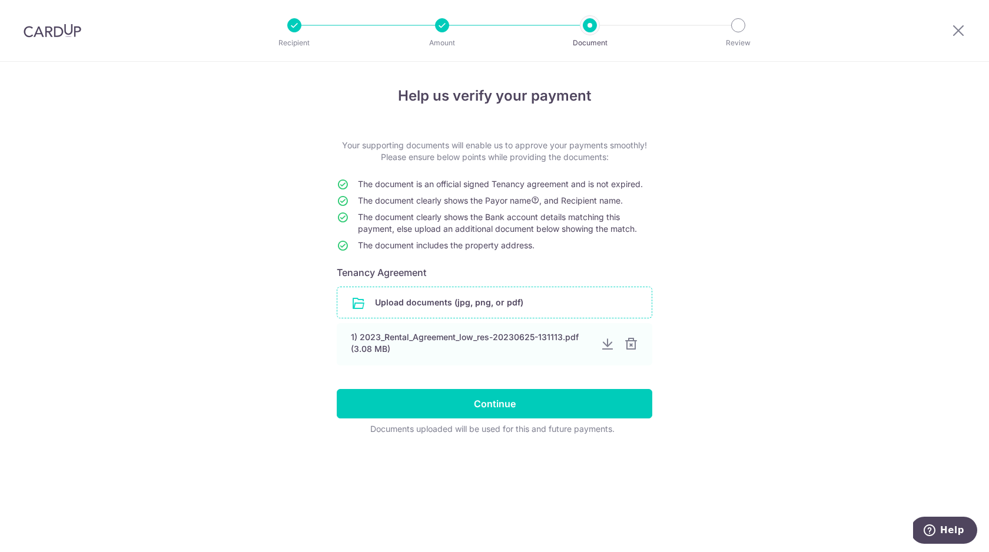
click at [492, 304] on input "file" at bounding box center [494, 302] width 314 height 31
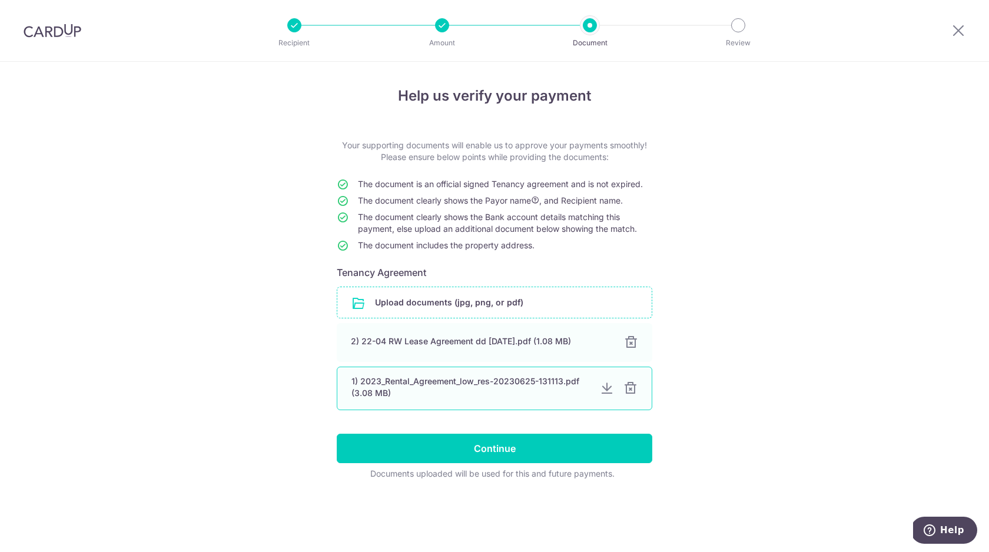
click at [630, 387] on div at bounding box center [630, 388] width 14 height 14
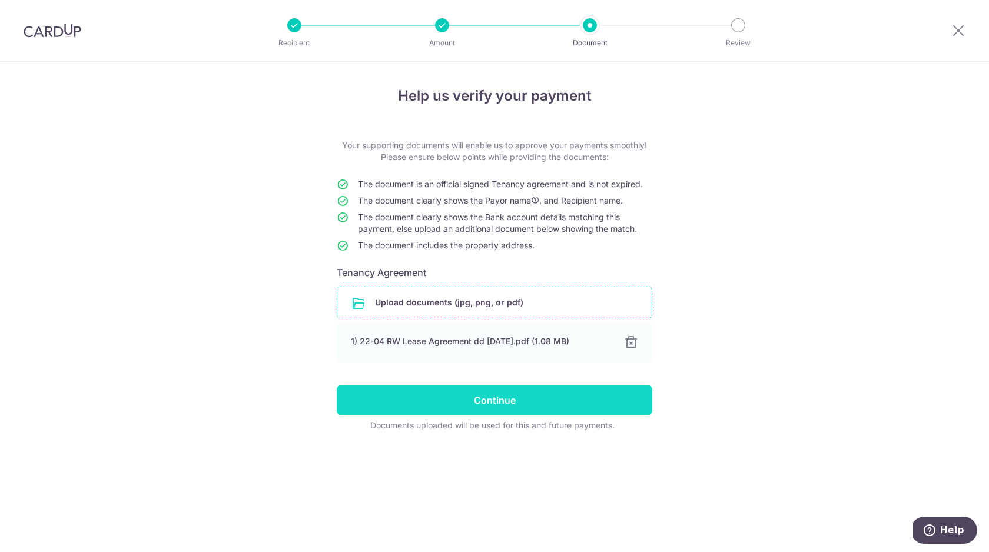
click at [507, 410] on input "Continue" at bounding box center [494, 399] width 315 height 29
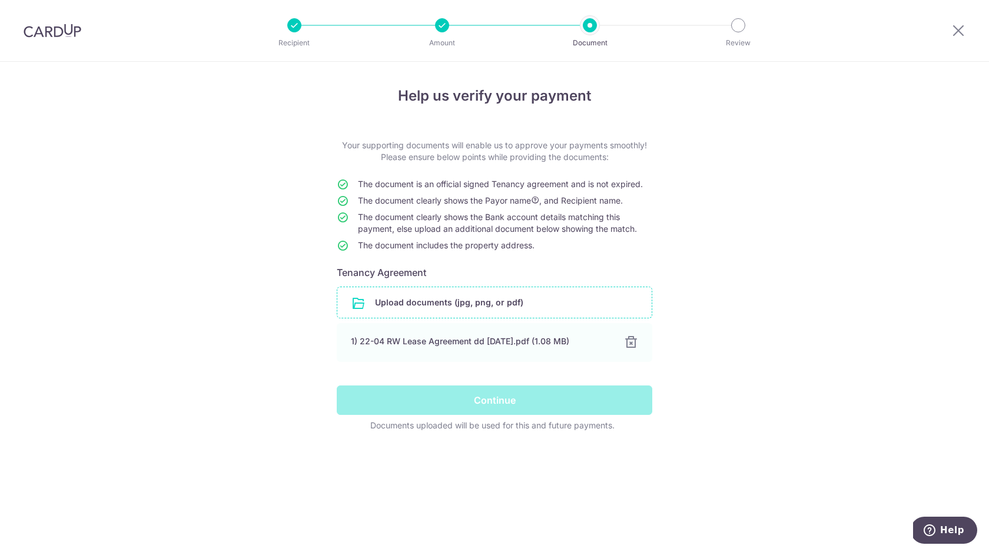
drag, startPoint x: 392, startPoint y: 149, endPoint x: 608, endPoint y: 255, distance: 239.7
click at [608, 255] on form "Your supporting documents will enable us to approve your payments smoothly! Ple…" at bounding box center [494, 285] width 315 height 292
click at [608, 255] on td "The document includes the property address." at bounding box center [505, 247] width 294 height 16
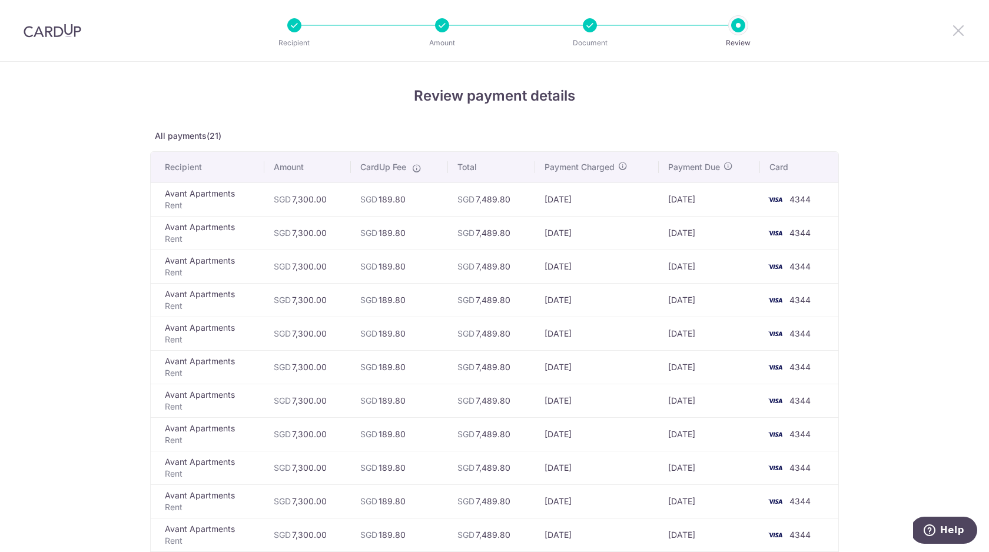
click at [961, 31] on icon at bounding box center [958, 30] width 14 height 15
